Goal: Task Accomplishment & Management: Manage account settings

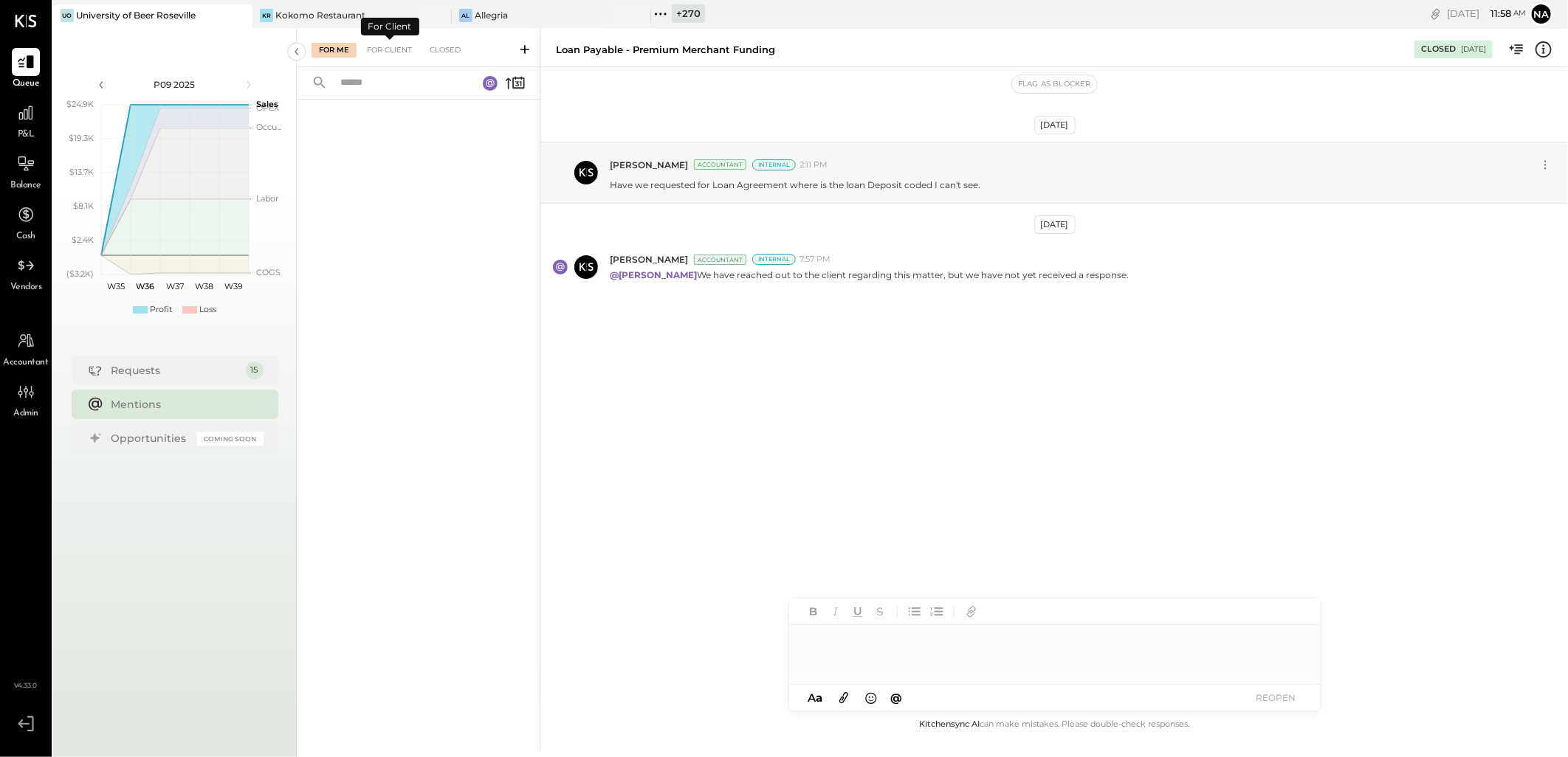
click at [392, 60] on div "For Me For Client Closed" at bounding box center [419, 47] width 244 height 39
click at [393, 56] on div "For Client" at bounding box center [389, 50] width 60 height 15
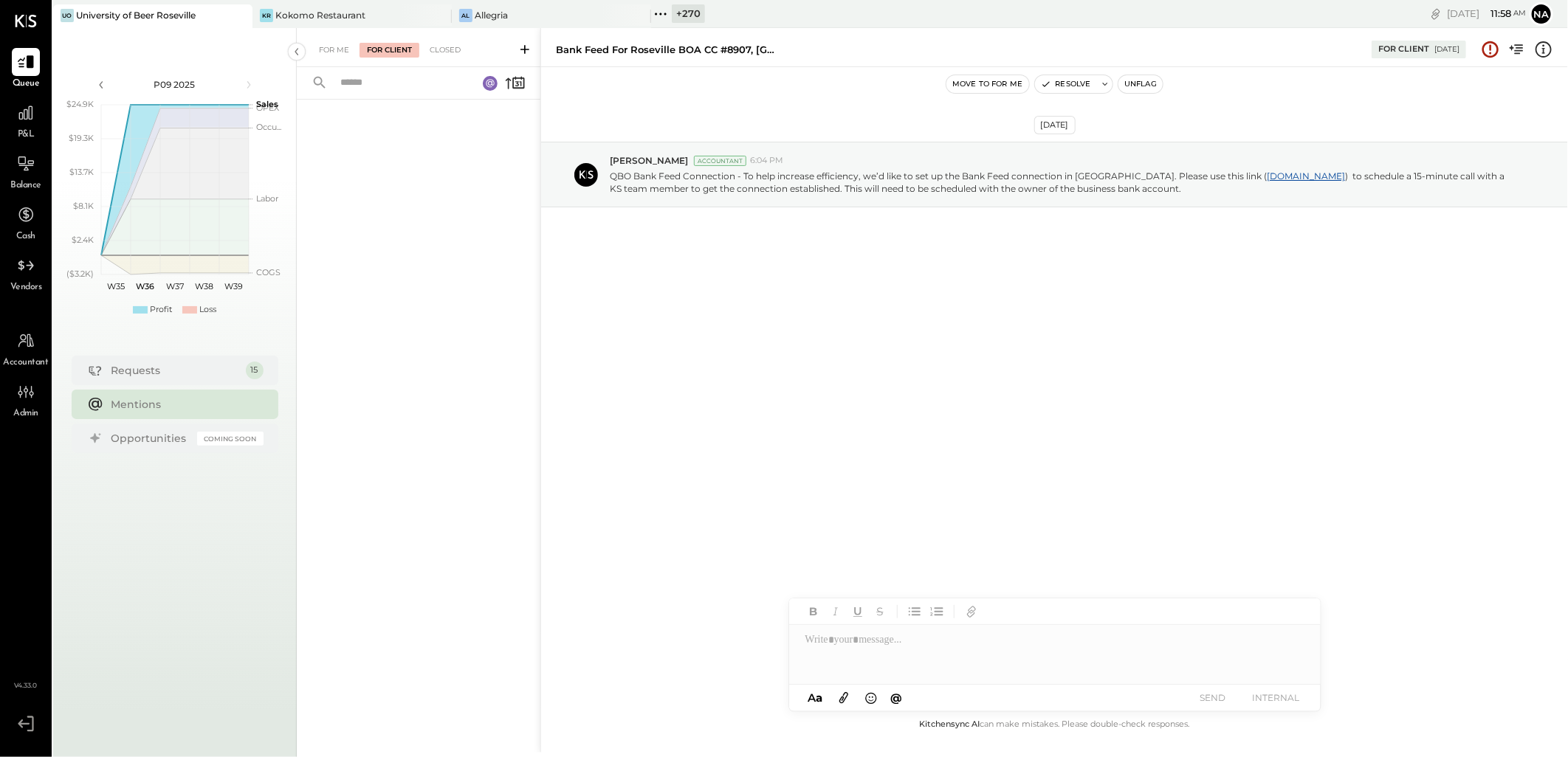
click at [444, 37] on div "For Me For Client Closed" at bounding box center [419, 47] width 244 height 39
click at [443, 58] on div "For Me For Client Closed" at bounding box center [419, 47] width 244 height 39
click at [443, 56] on div "Closed" at bounding box center [445, 50] width 46 height 15
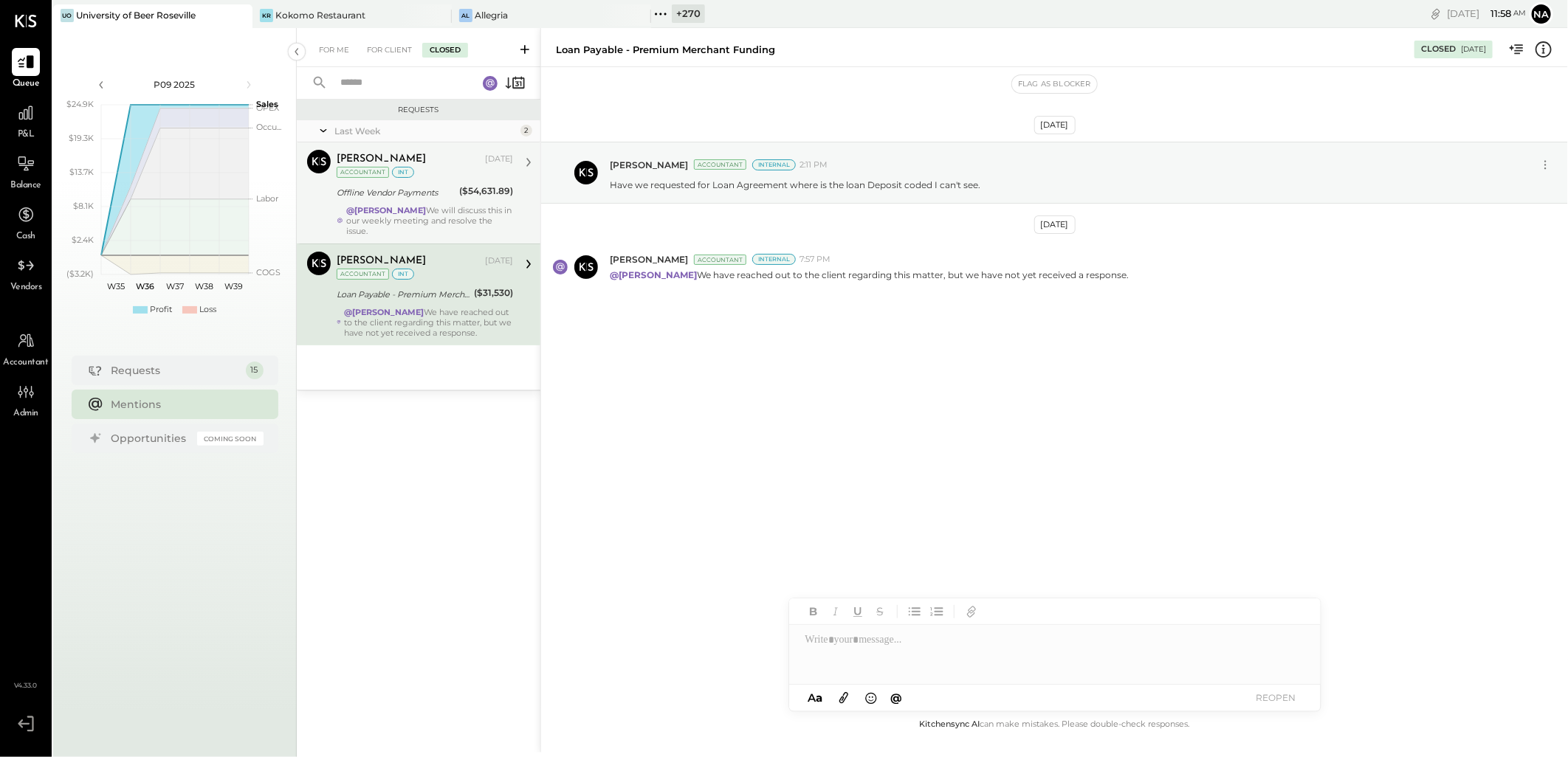
click at [431, 203] on div "Manoj Bhagat Sep 03, 2025 Accountant int Offline Vendor Payments ($54,631.89) @…" at bounding box center [425, 193] width 177 height 86
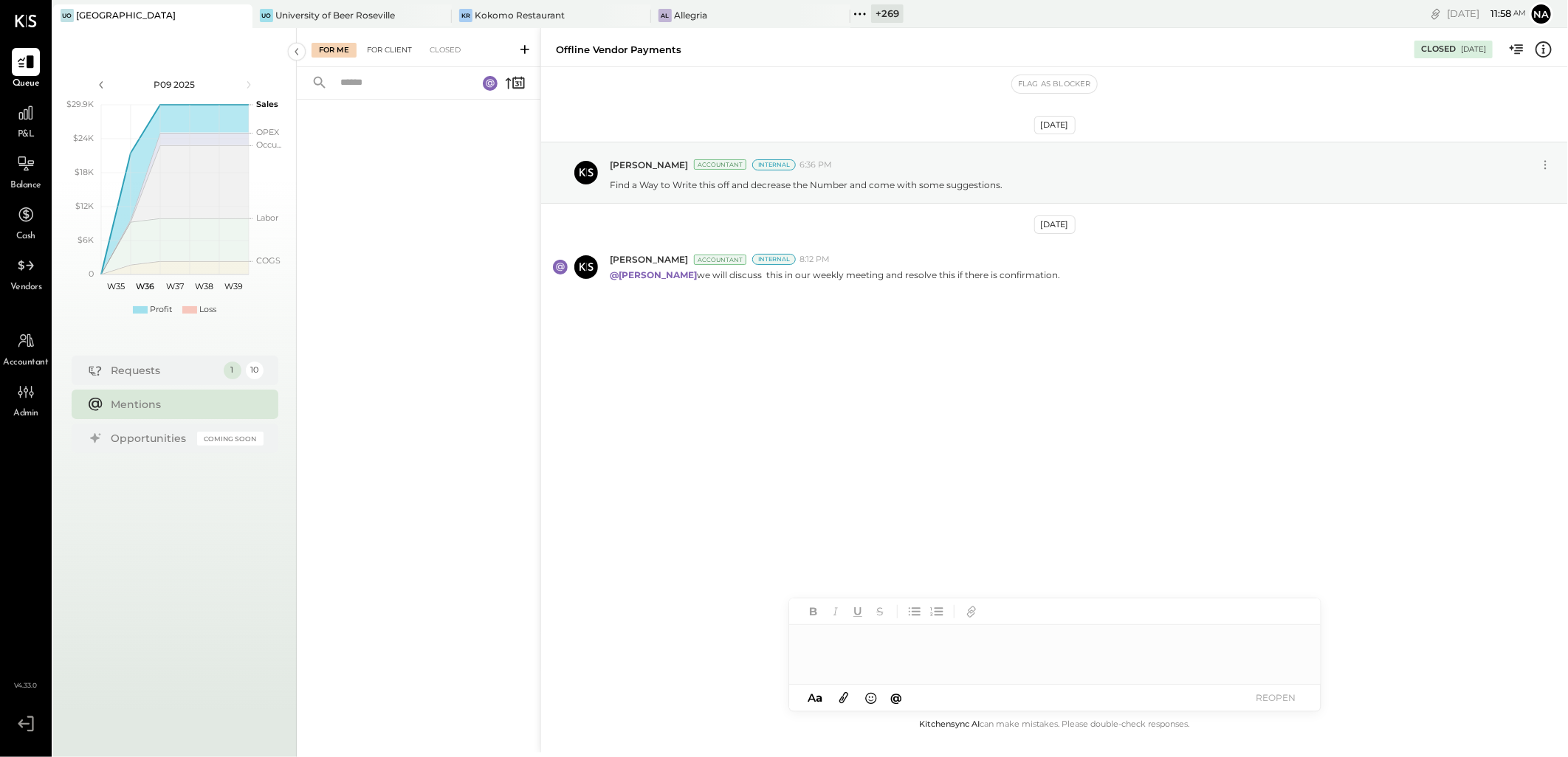
click at [400, 55] on div "For Client" at bounding box center [389, 50] width 60 height 15
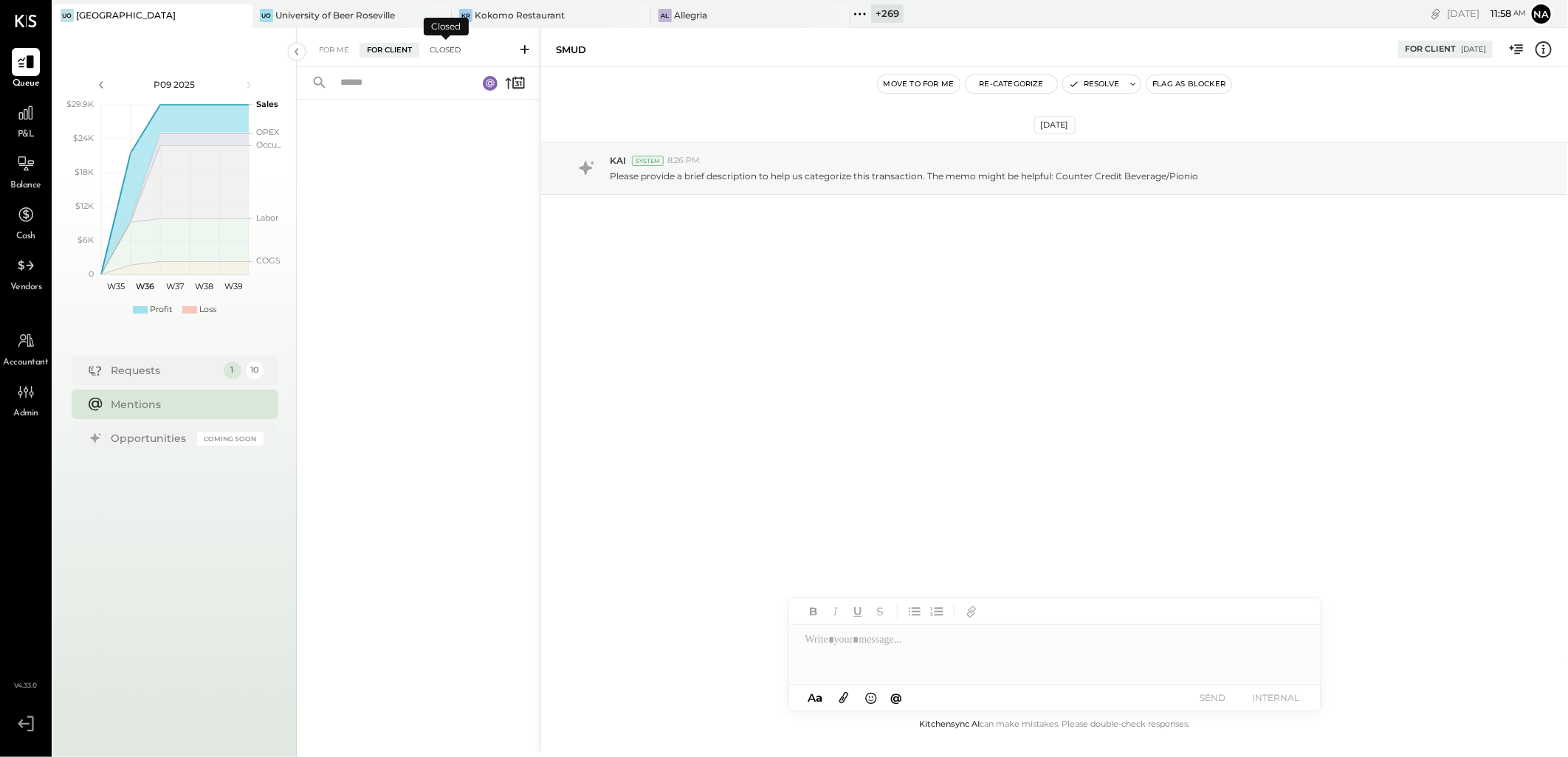
click at [445, 48] on div "Closed" at bounding box center [445, 50] width 46 height 15
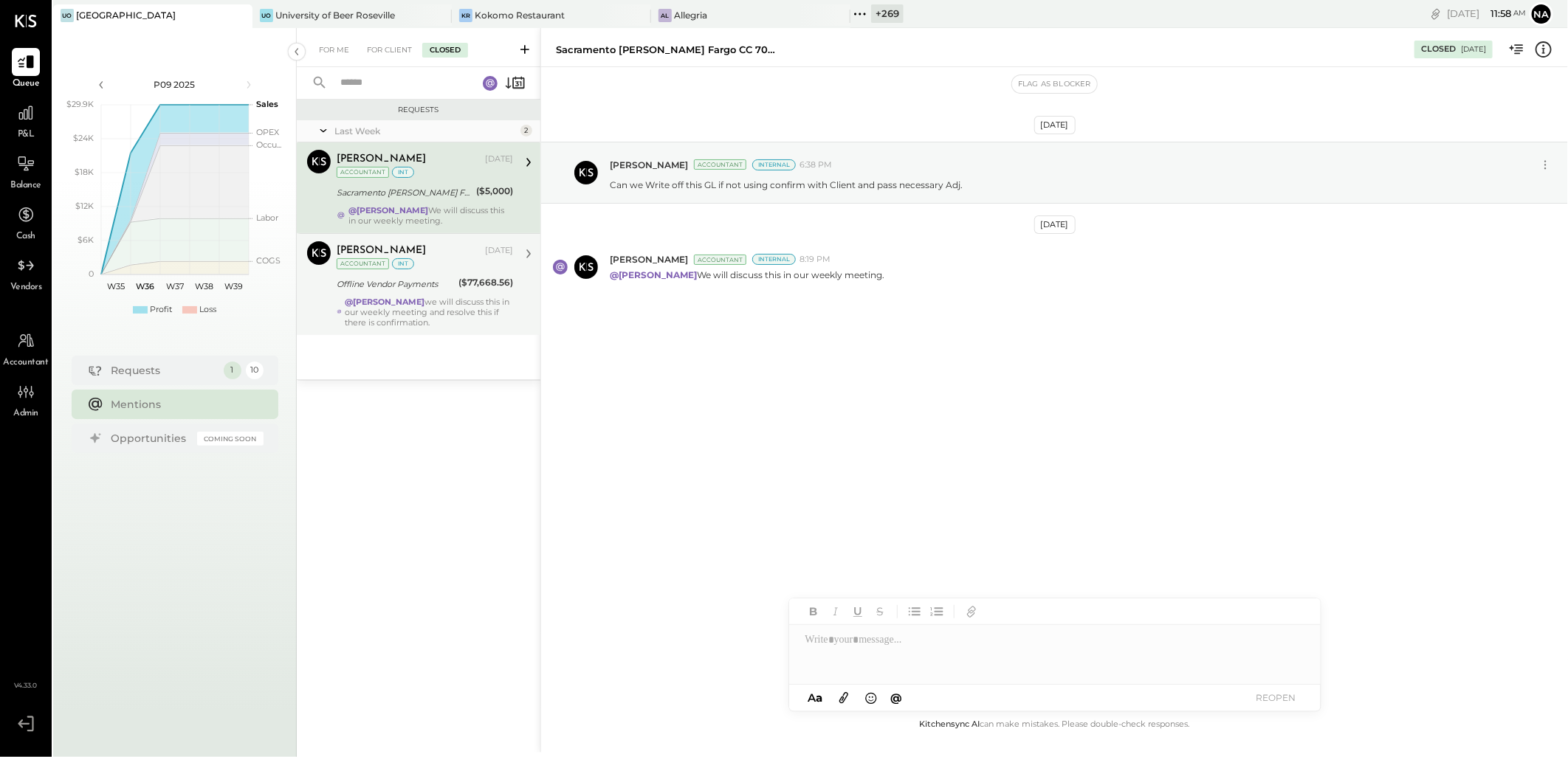
click at [433, 266] on div "[PERSON_NAME] [DATE] Accountant int" at bounding box center [425, 256] width 177 height 30
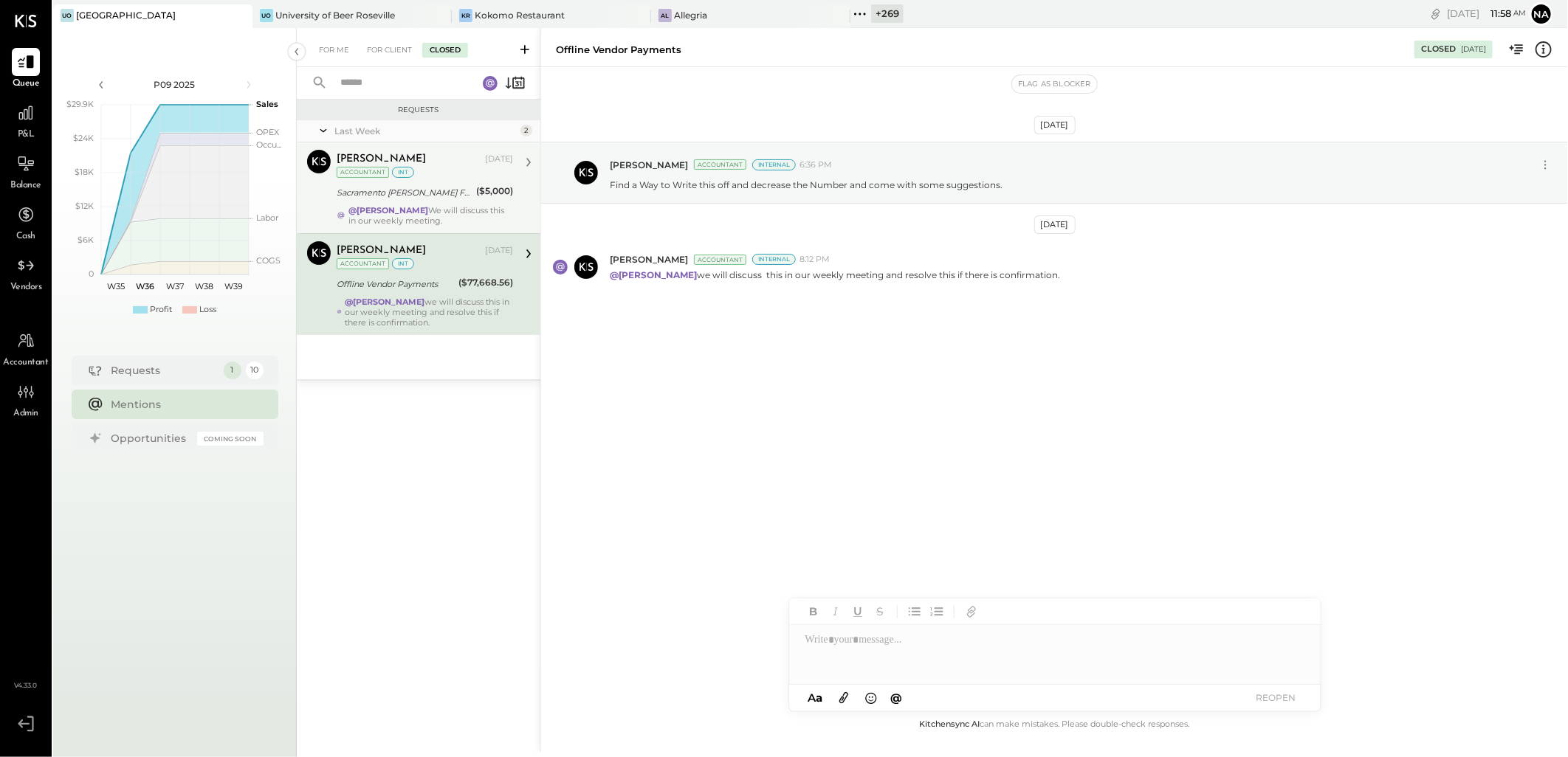
click at [437, 217] on div "@[PERSON_NAME] We will discuss this in our weekly meeting." at bounding box center [431, 215] width 165 height 21
